Goal: Transaction & Acquisition: Purchase product/service

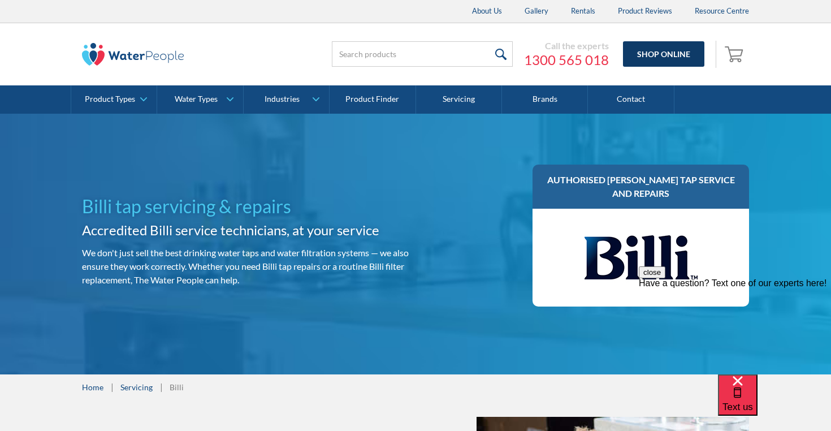
click at [663, 46] on link "Shop Online" at bounding box center [663, 53] width 81 height 25
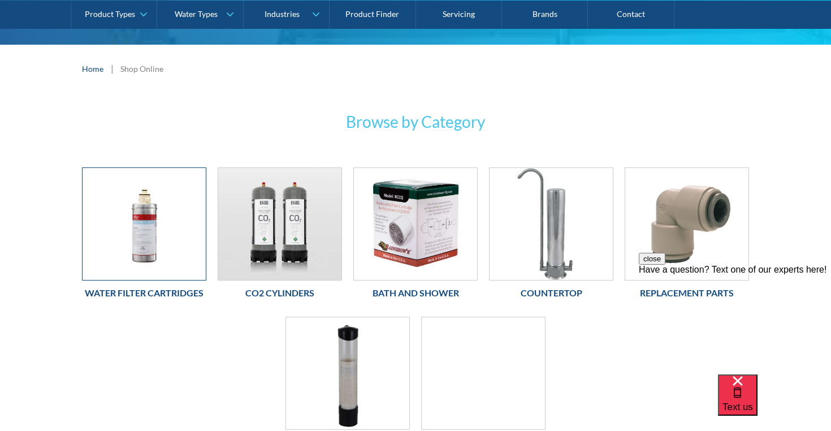
click at [175, 214] on img at bounding box center [144, 224] width 123 height 112
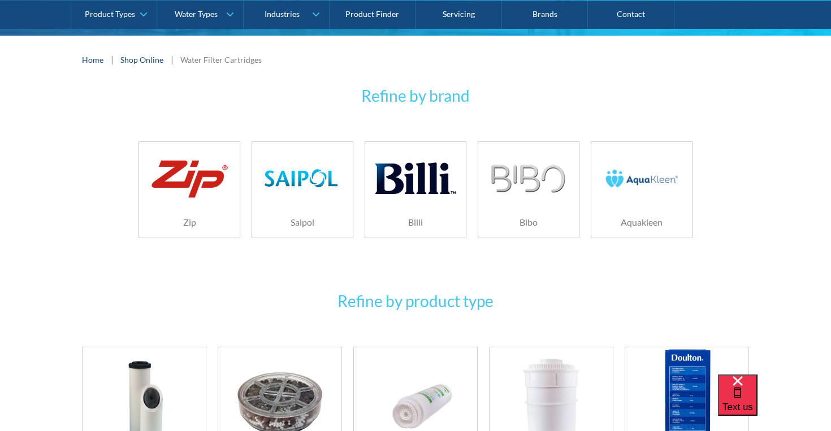
scroll to position [211, 0]
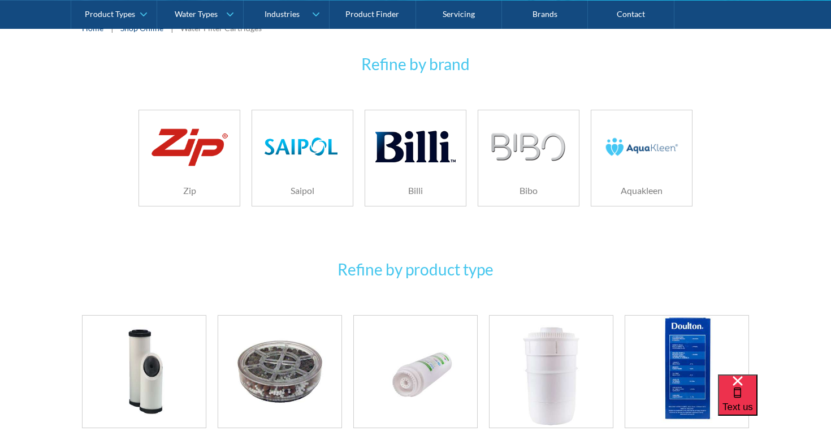
click at [404, 158] on img at bounding box center [415, 147] width 80 height 54
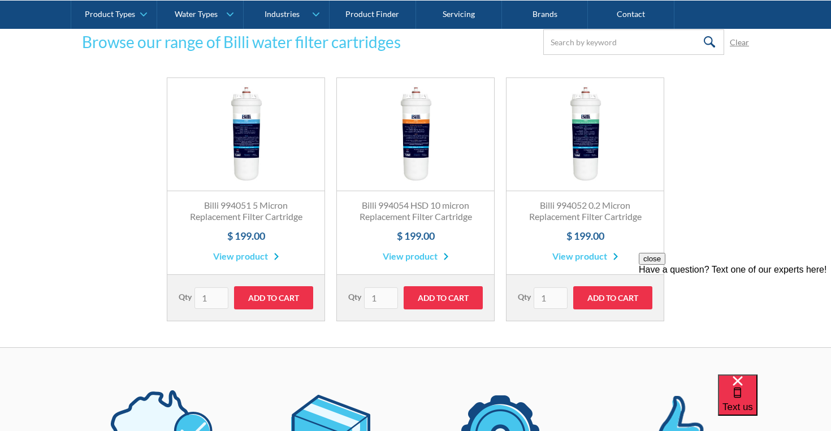
scroll to position [176, 0]
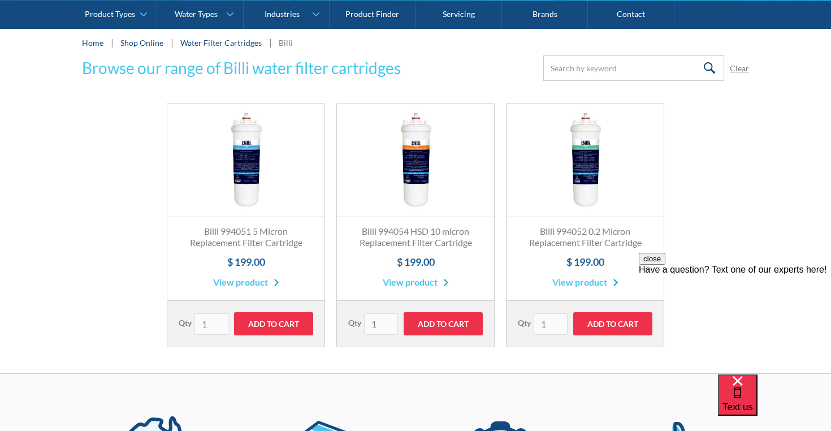
click at [580, 283] on link "View product" at bounding box center [585, 282] width 66 height 14
click at [408, 281] on link "View product" at bounding box center [416, 282] width 66 height 14
click at [251, 279] on link "View product" at bounding box center [246, 282] width 66 height 14
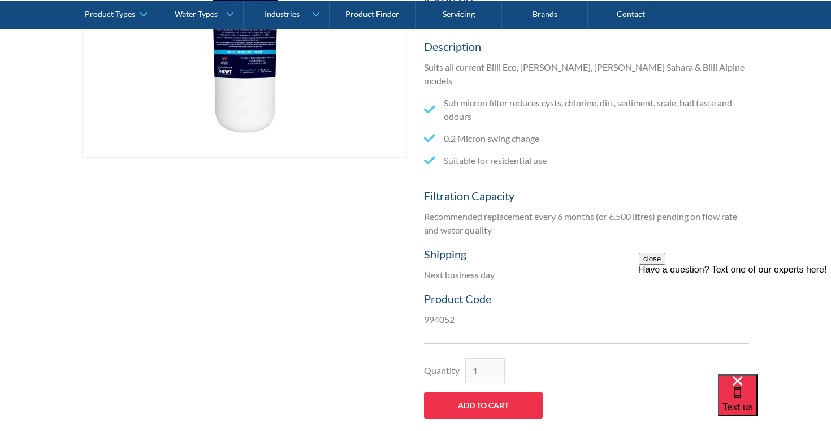
scroll to position [379, 0]
